Goal: Transaction & Acquisition: Purchase product/service

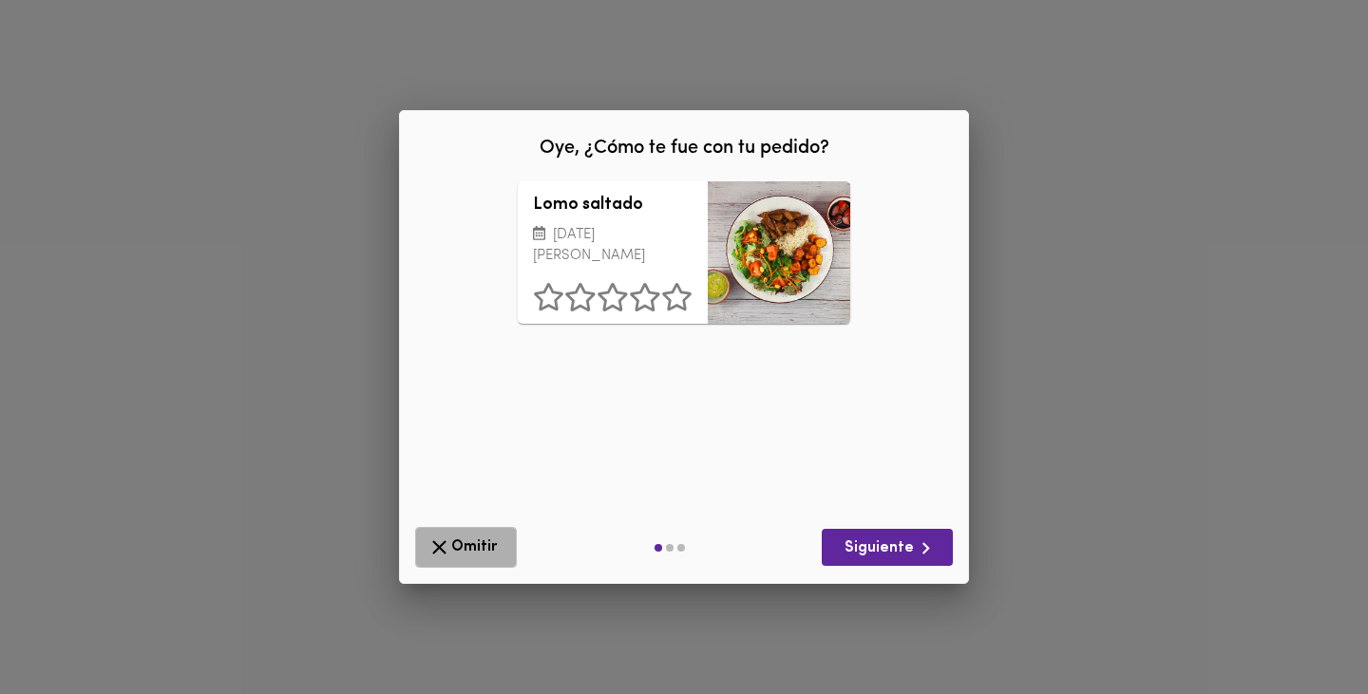
click at [474, 552] on span "Omitir" at bounding box center [465, 548] width 77 height 24
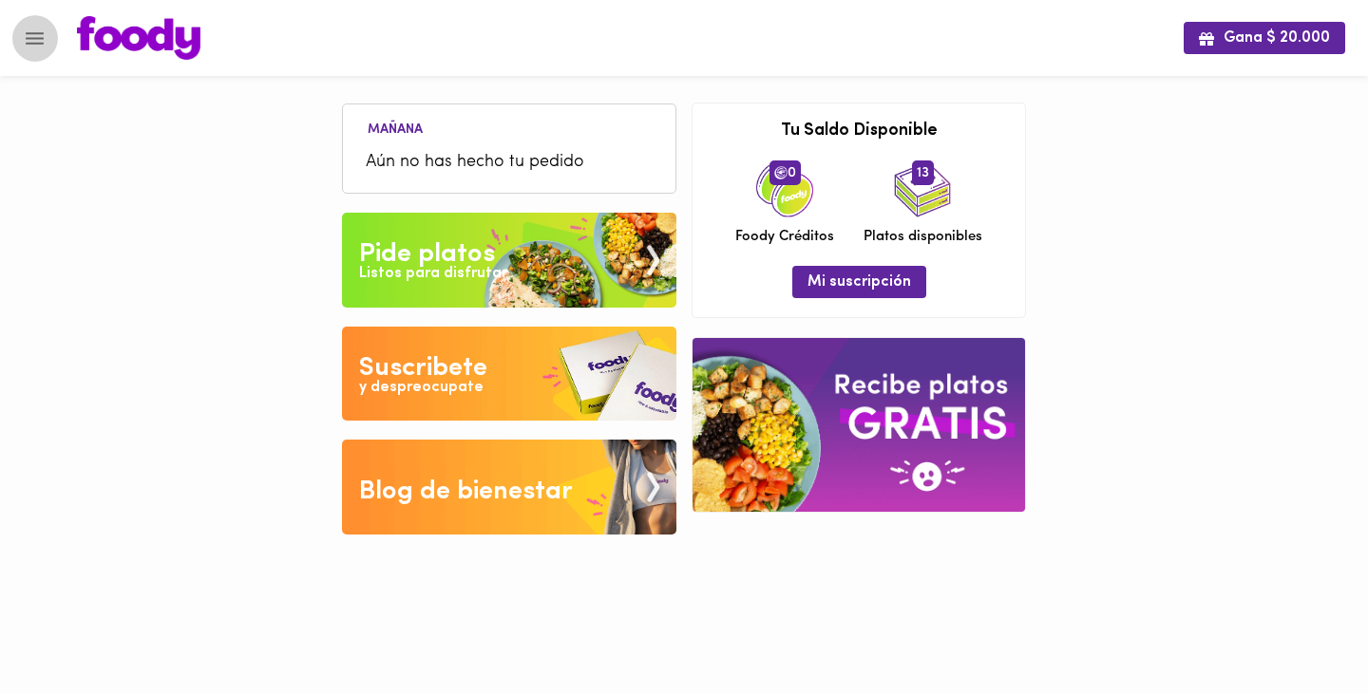
click at [34, 41] on icon "Menu" at bounding box center [35, 39] width 24 height 24
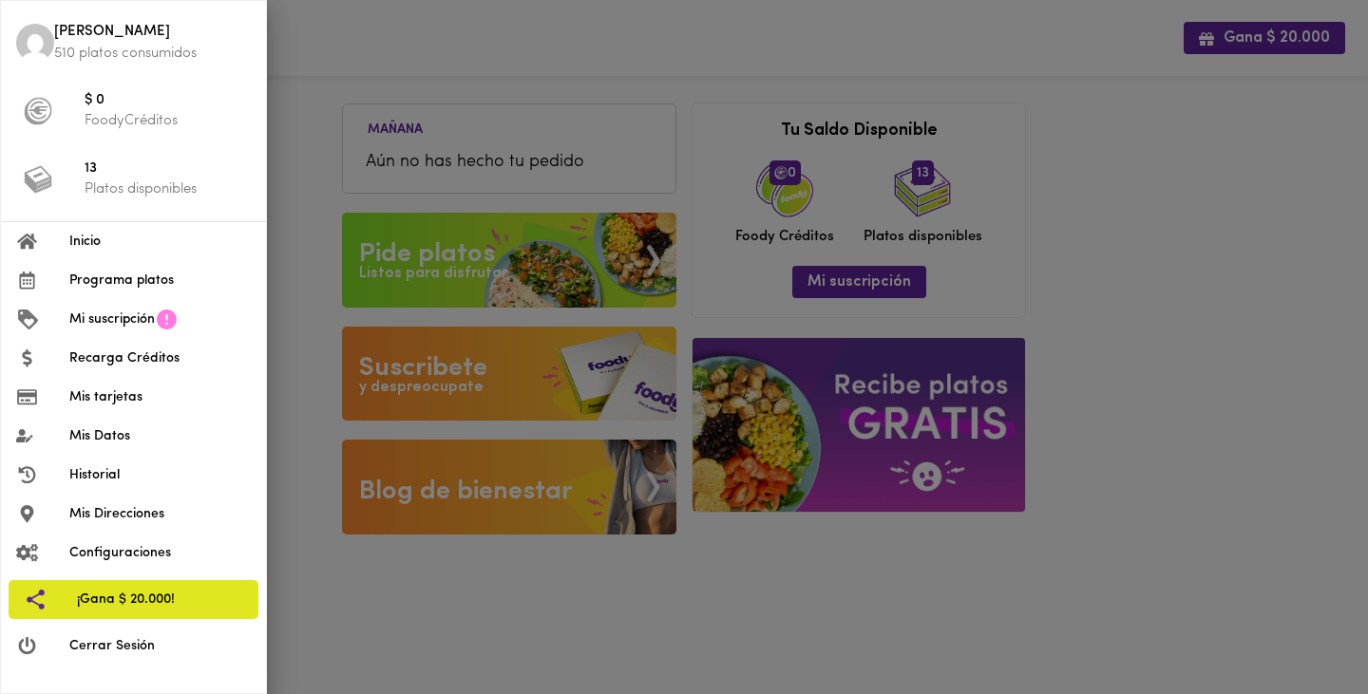
click at [135, 193] on p "Platos disponibles" at bounding box center [168, 189] width 166 height 20
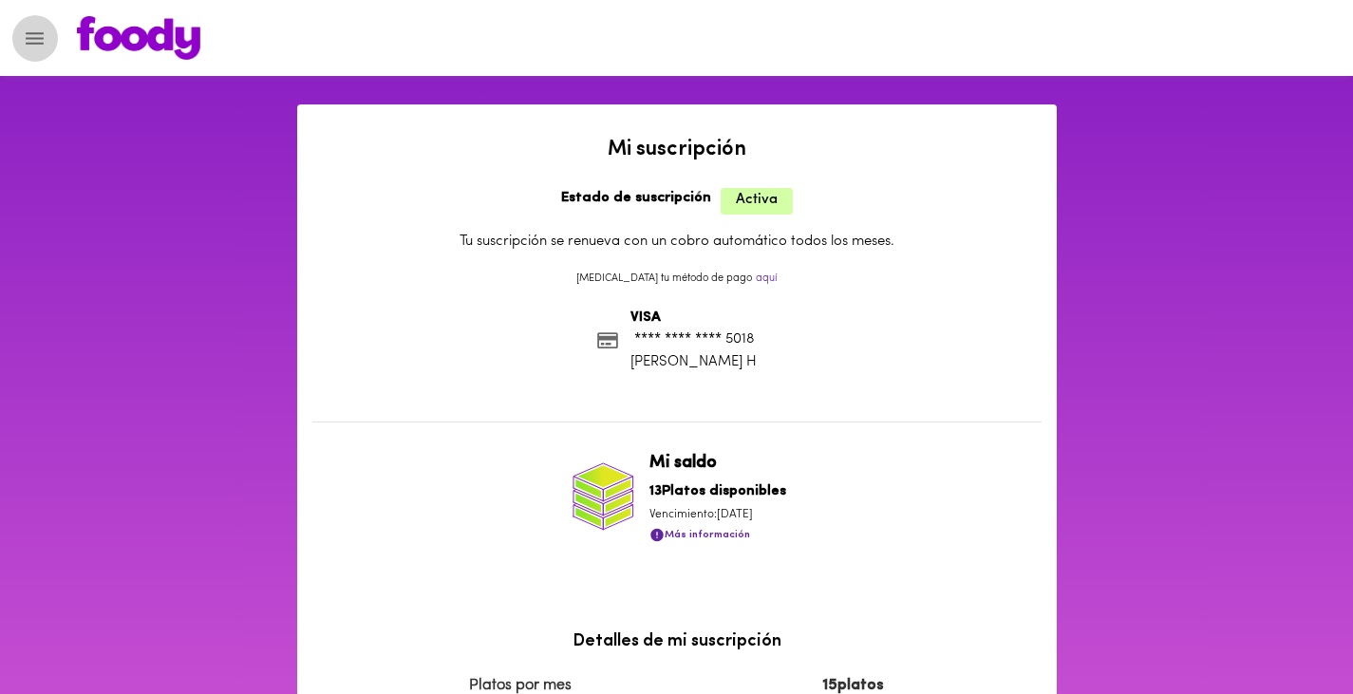
click at [29, 47] on icon "Menu" at bounding box center [35, 39] width 24 height 24
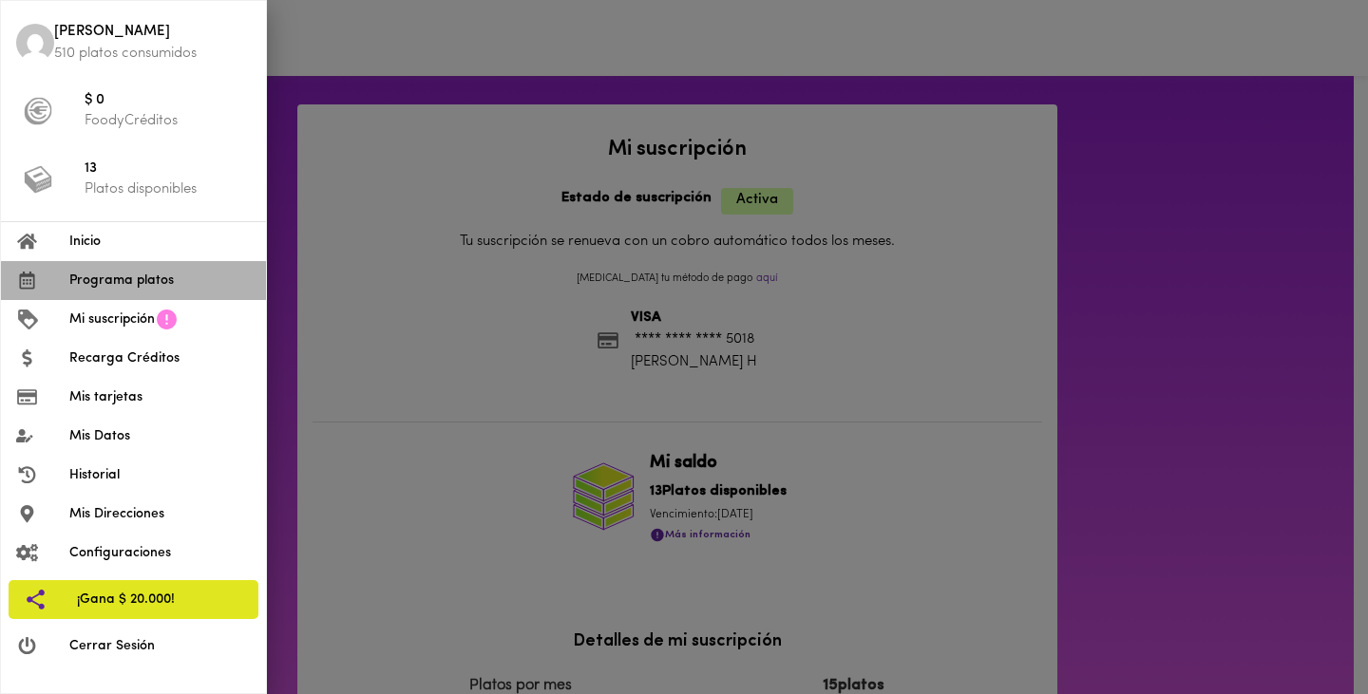
click at [104, 278] on span "Programa platos" at bounding box center [159, 281] width 181 height 20
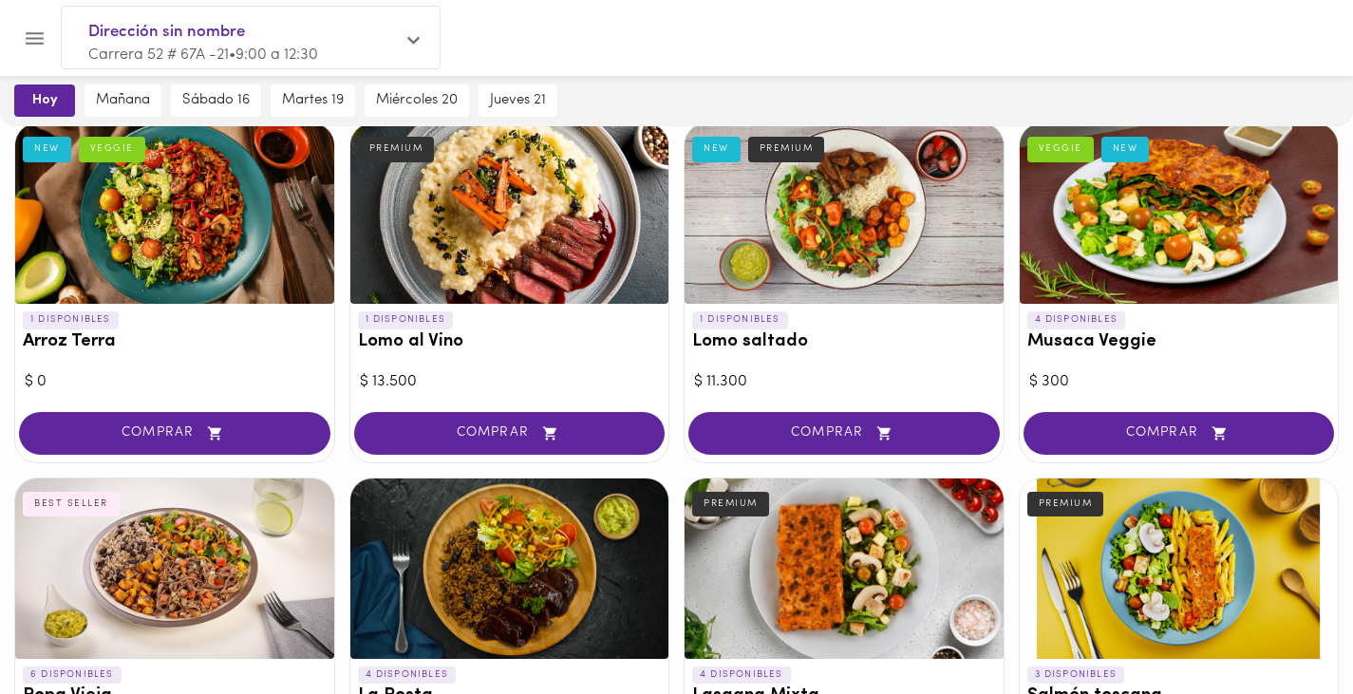
scroll to position [152, 0]
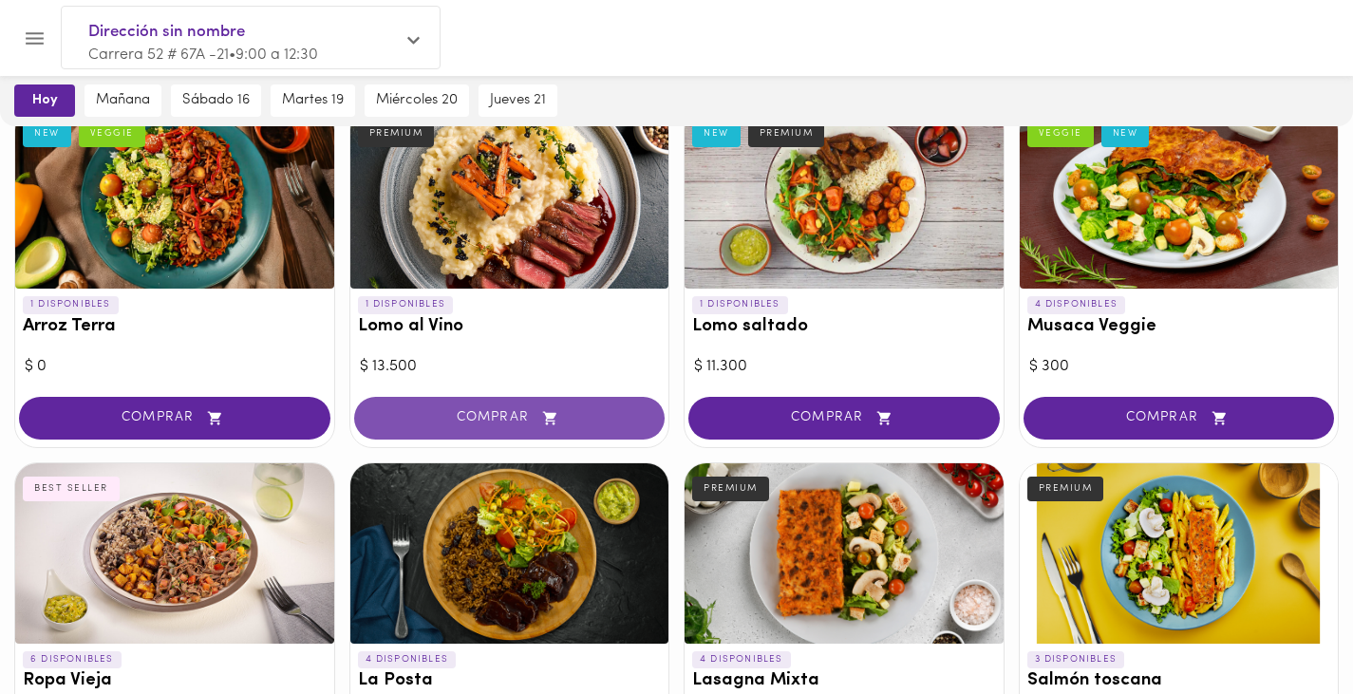
click at [463, 421] on span "COMPRAR" at bounding box center [510, 418] width 264 height 16
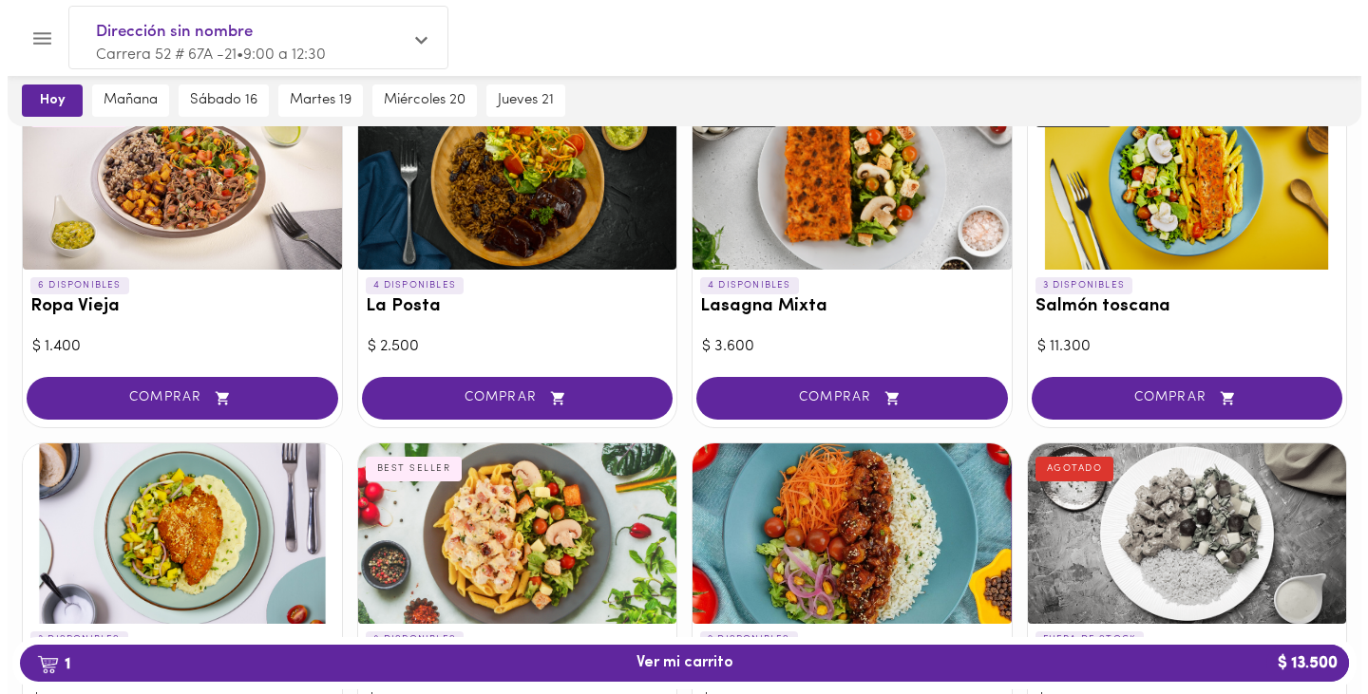
scroll to position [540, 0]
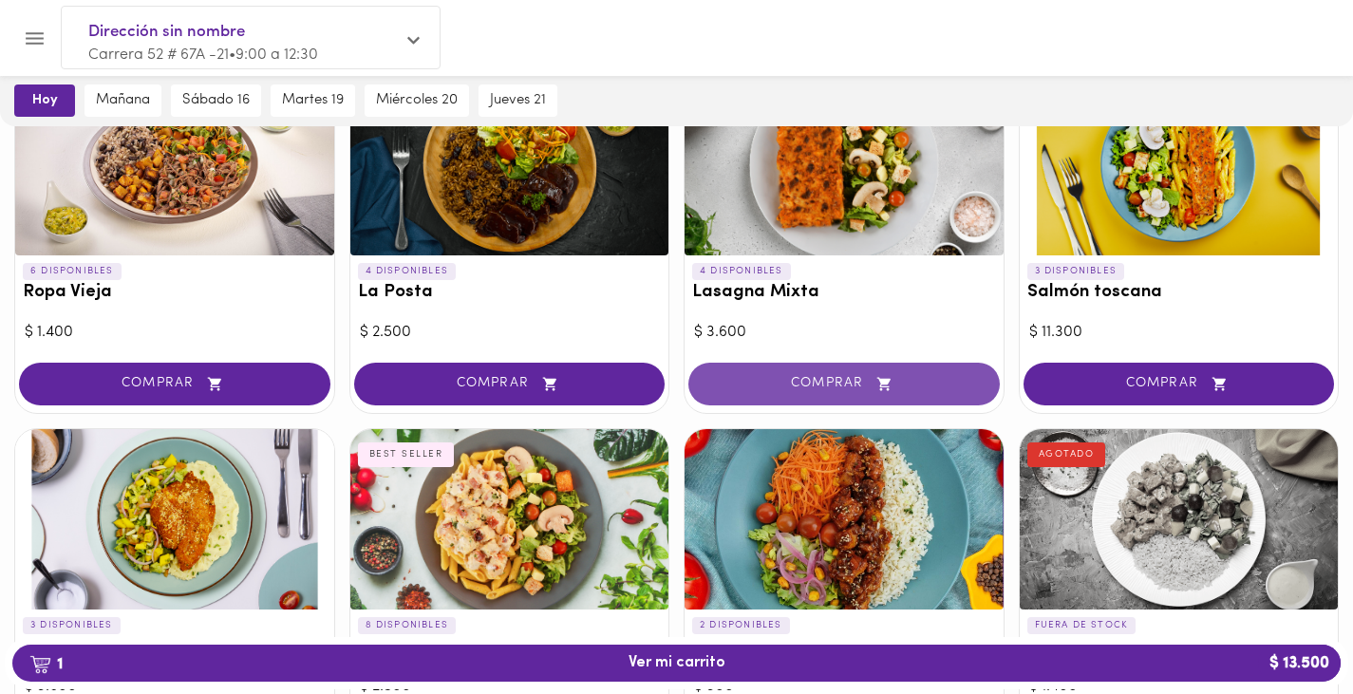
click at [765, 380] on span "COMPRAR" at bounding box center [844, 384] width 264 height 16
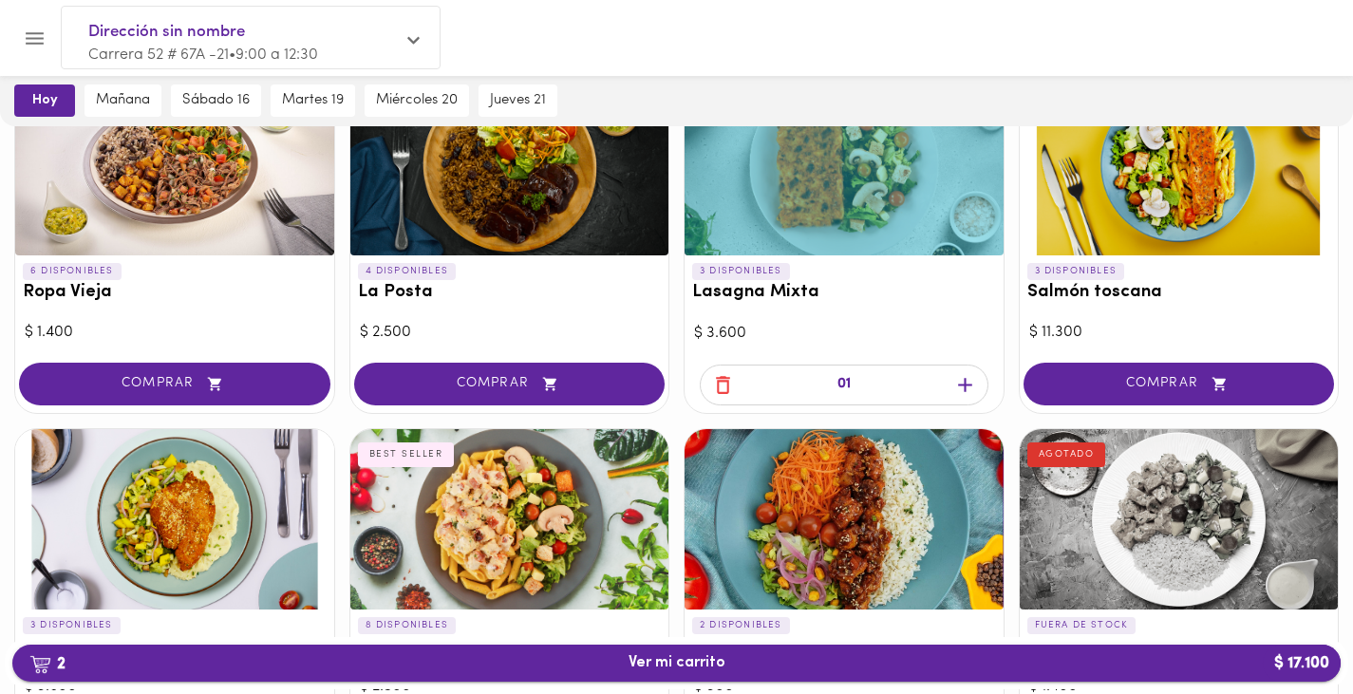
click at [655, 670] on span "2 Ver mi carrito $ 17.100" at bounding box center [677, 663] width 97 height 18
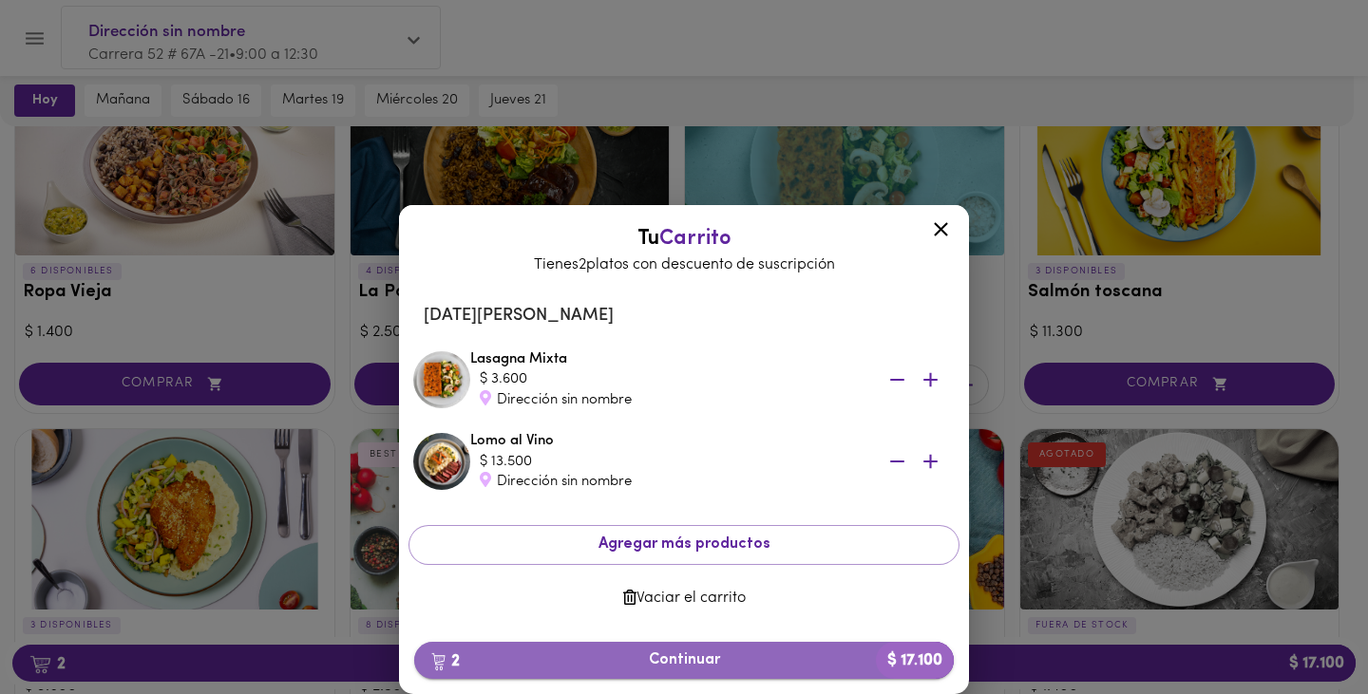
click at [671, 668] on span "2 Continuar $ 17.100" at bounding box center [683, 661] width 509 height 18
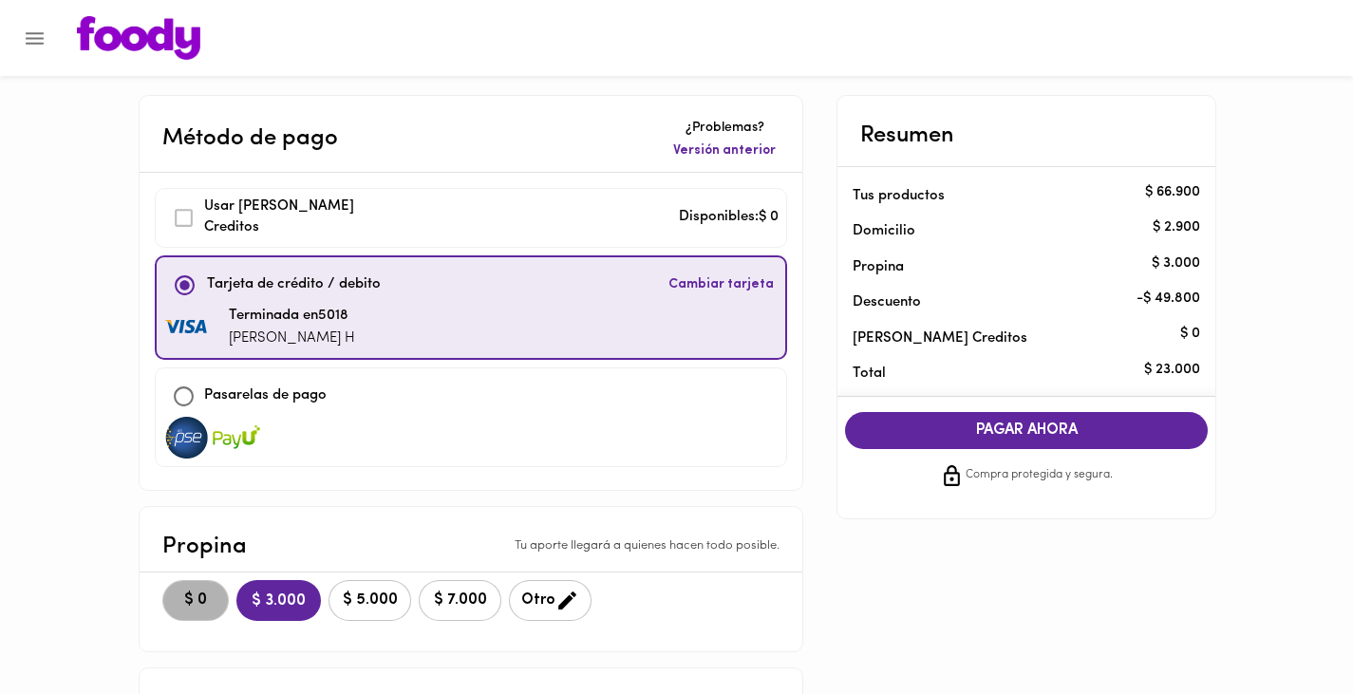
click at [189, 609] on button "$ 0" at bounding box center [195, 600] width 66 height 41
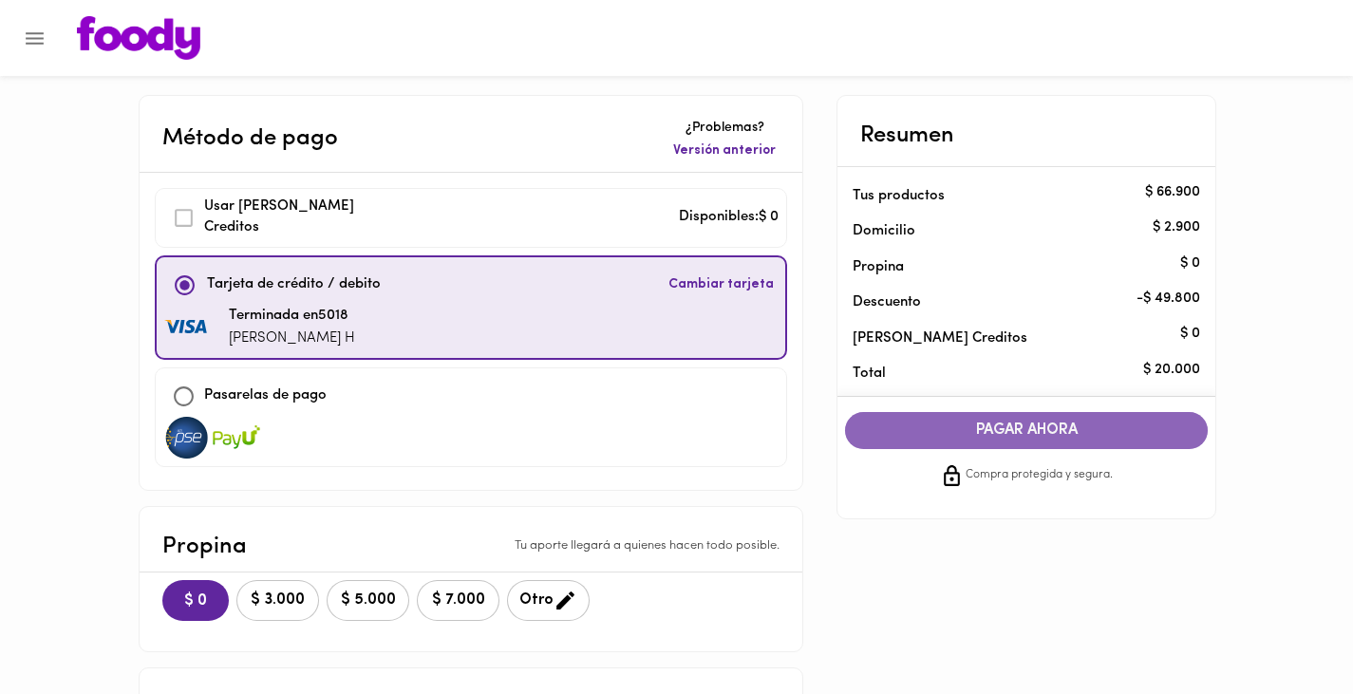
click at [978, 433] on span "PAGAR AHORA" at bounding box center [1026, 431] width 325 height 18
